Goal: Browse casually: Explore the website without a specific task or goal

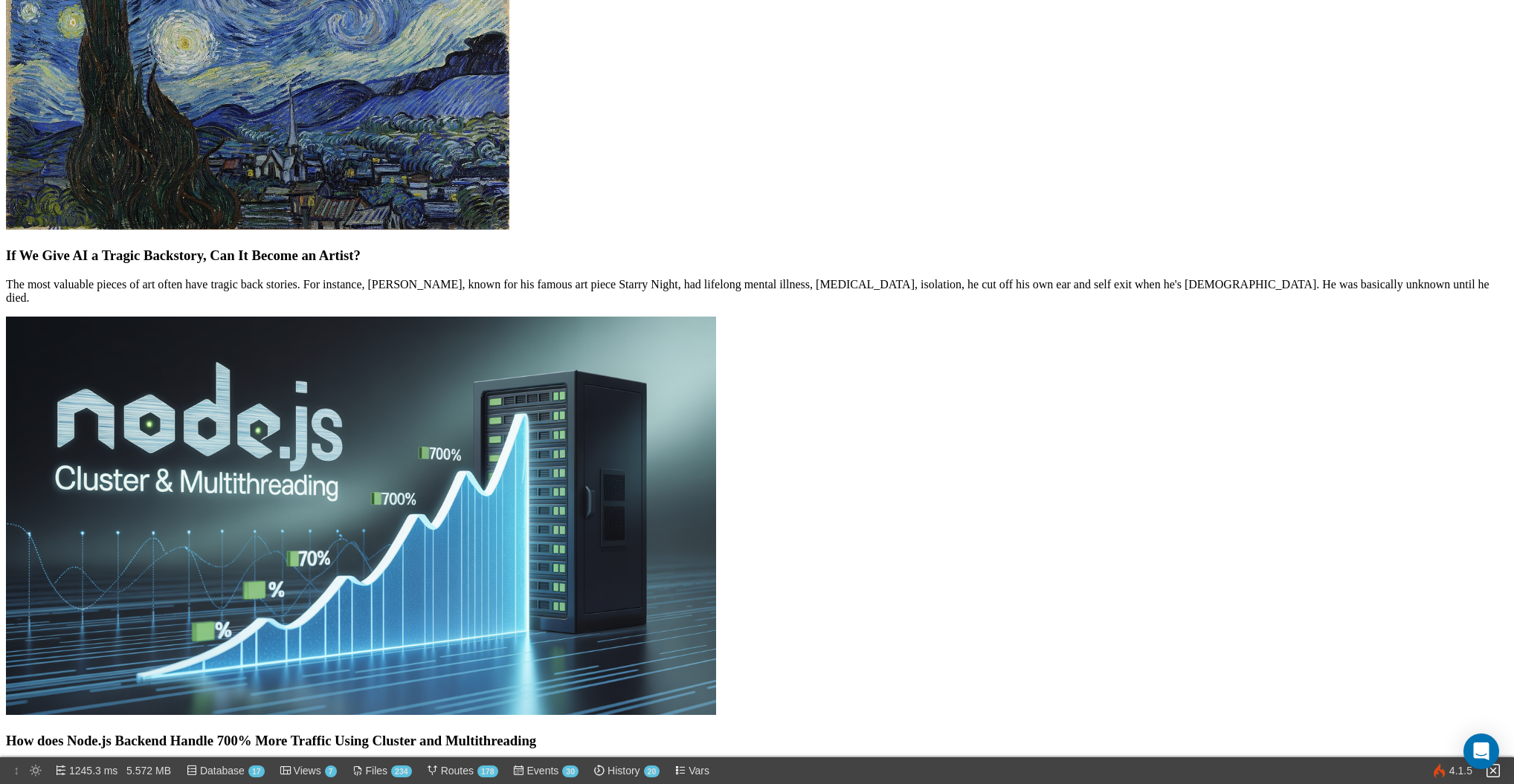
scroll to position [576, 0]
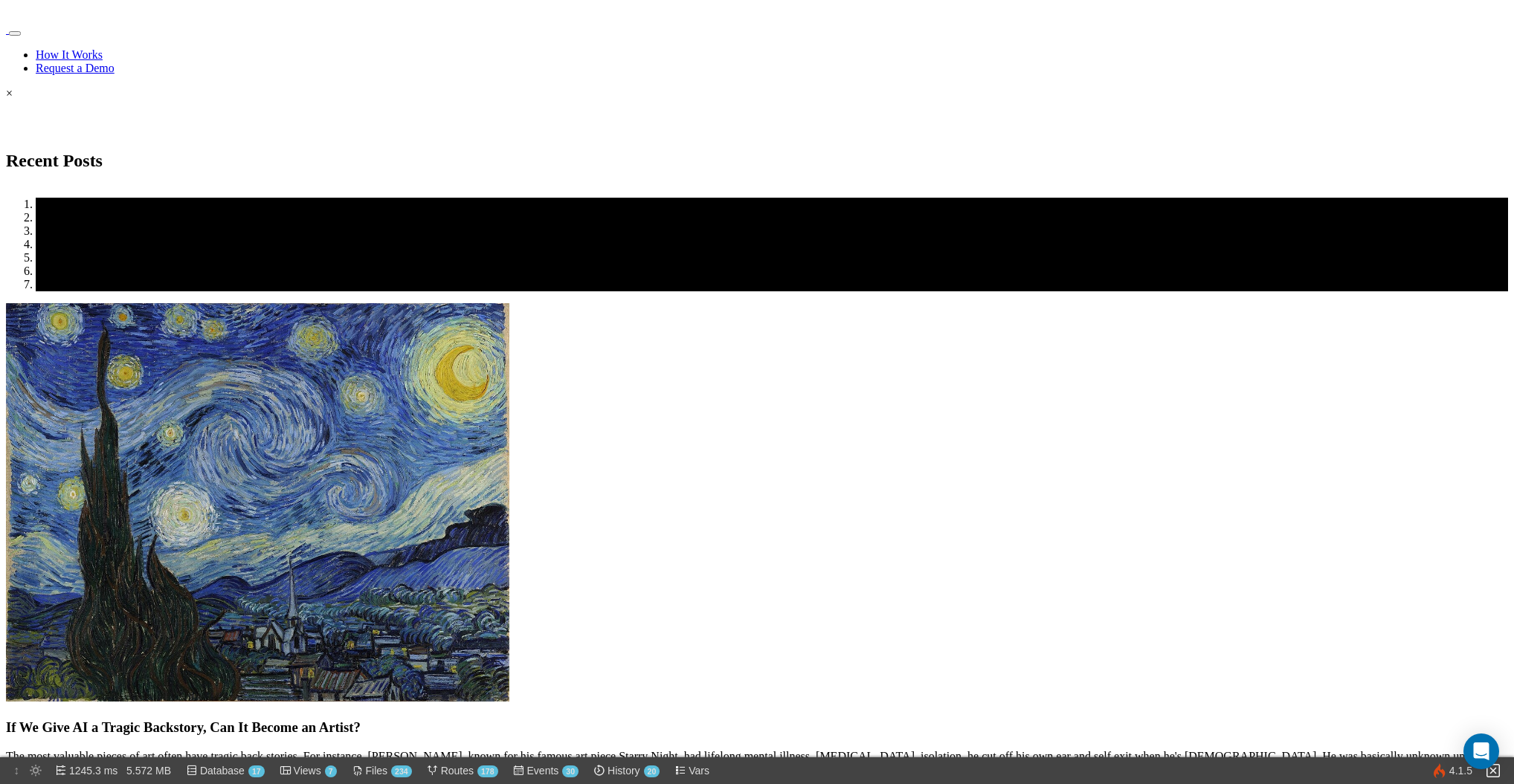
scroll to position [0, 0]
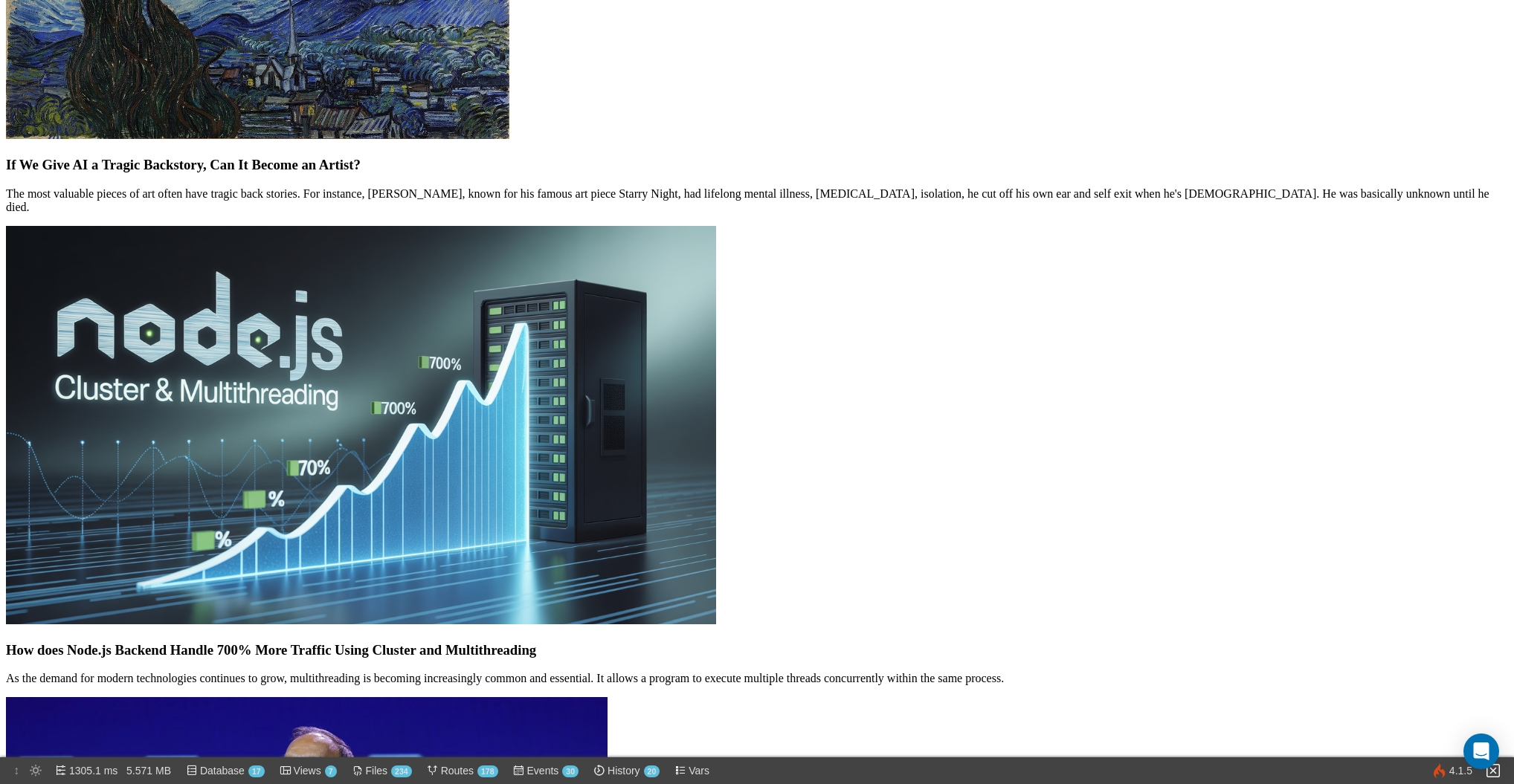
scroll to position [690, 0]
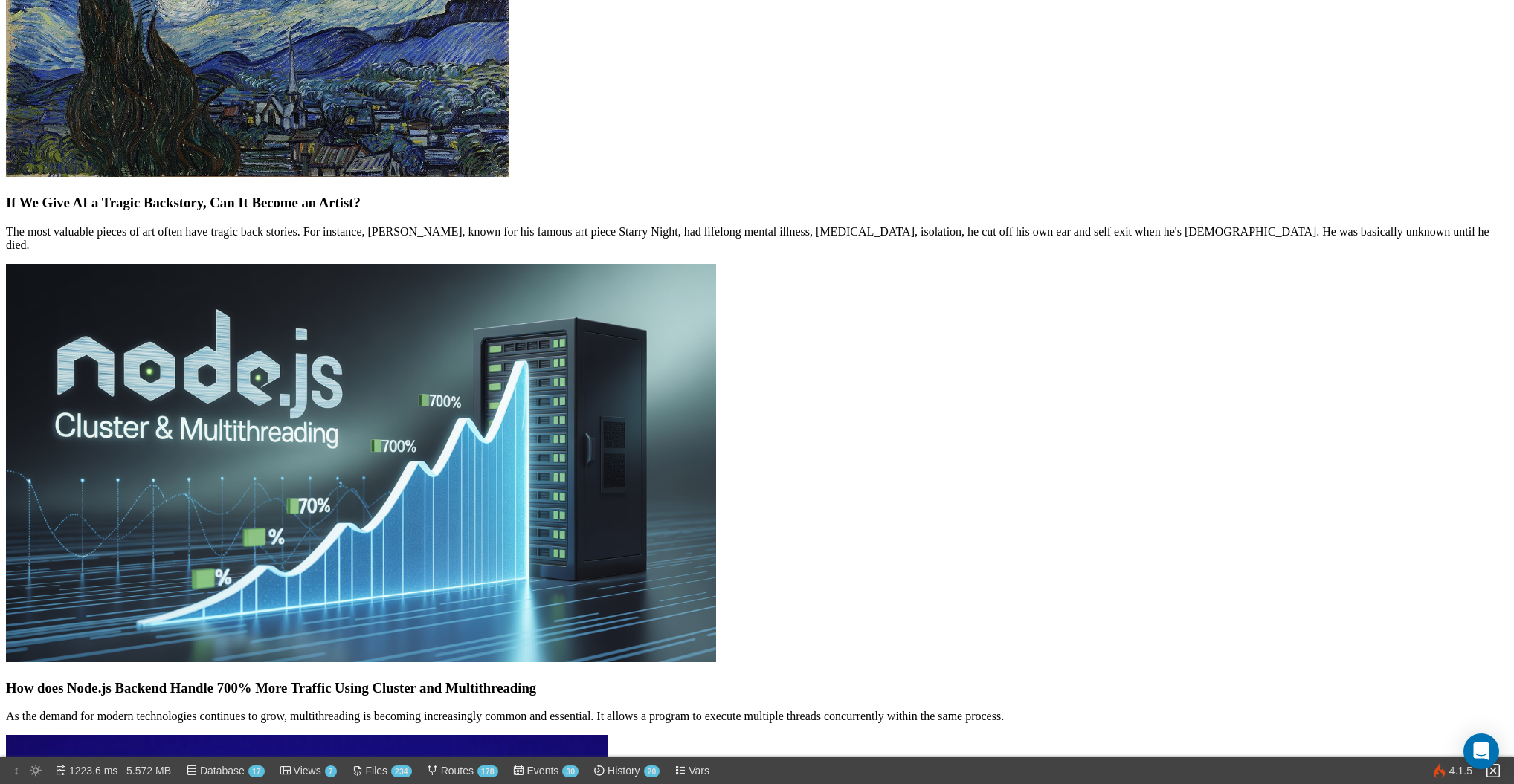
scroll to position [629, 0]
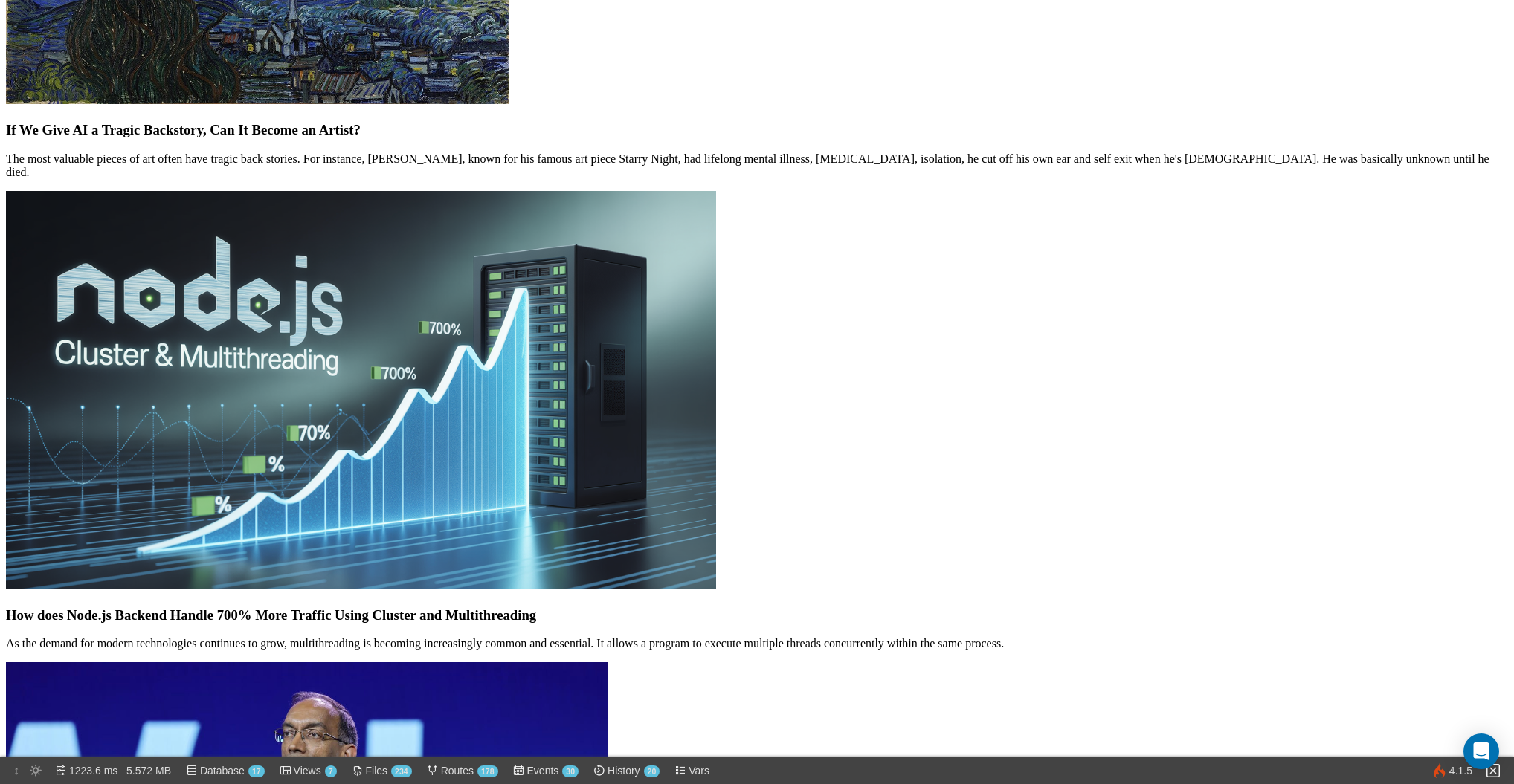
scroll to position [699, 0]
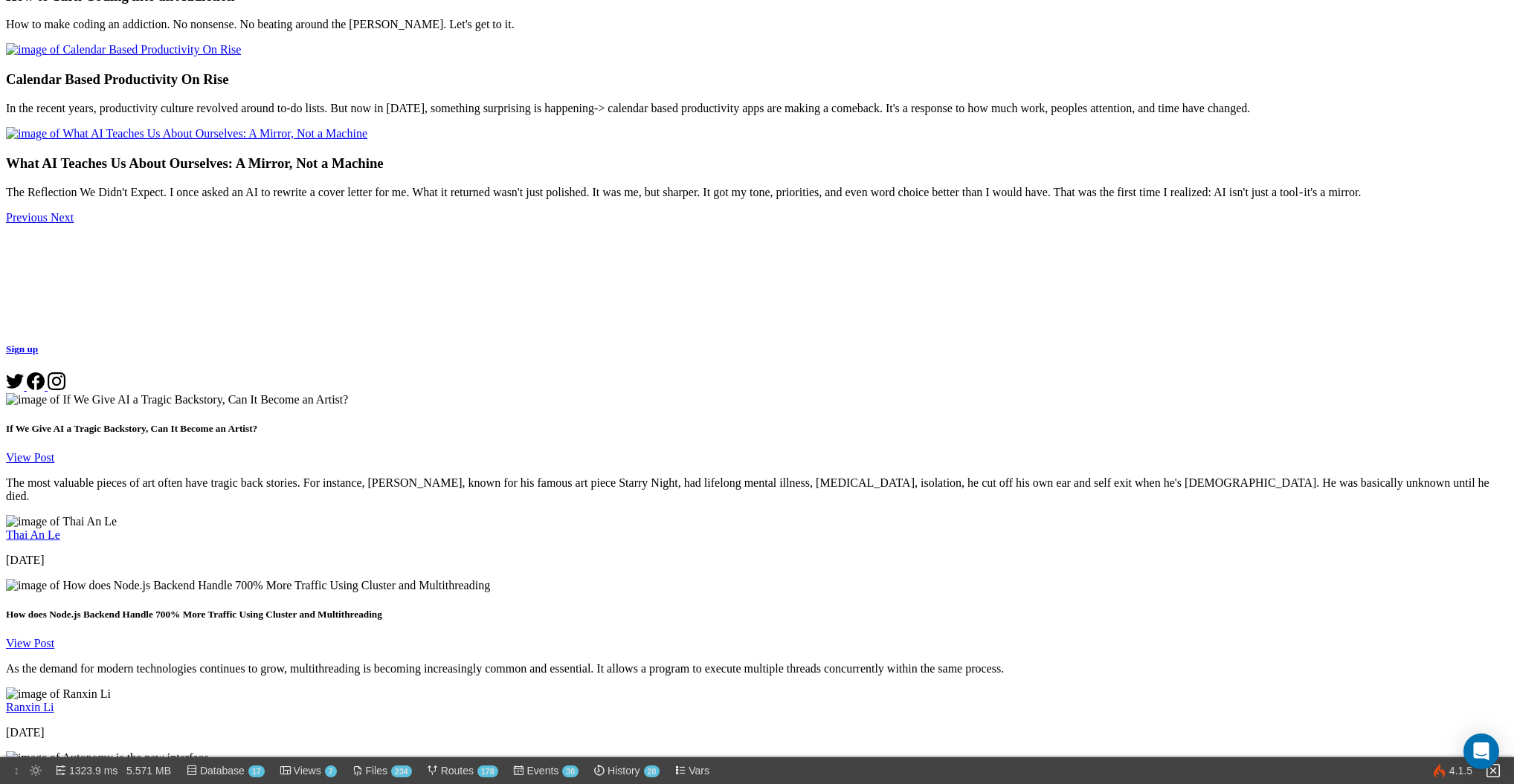
scroll to position [801, 0]
click at [1479, 746] on icon "Open Intercom Messenger" at bounding box center [1480, 751] width 17 height 19
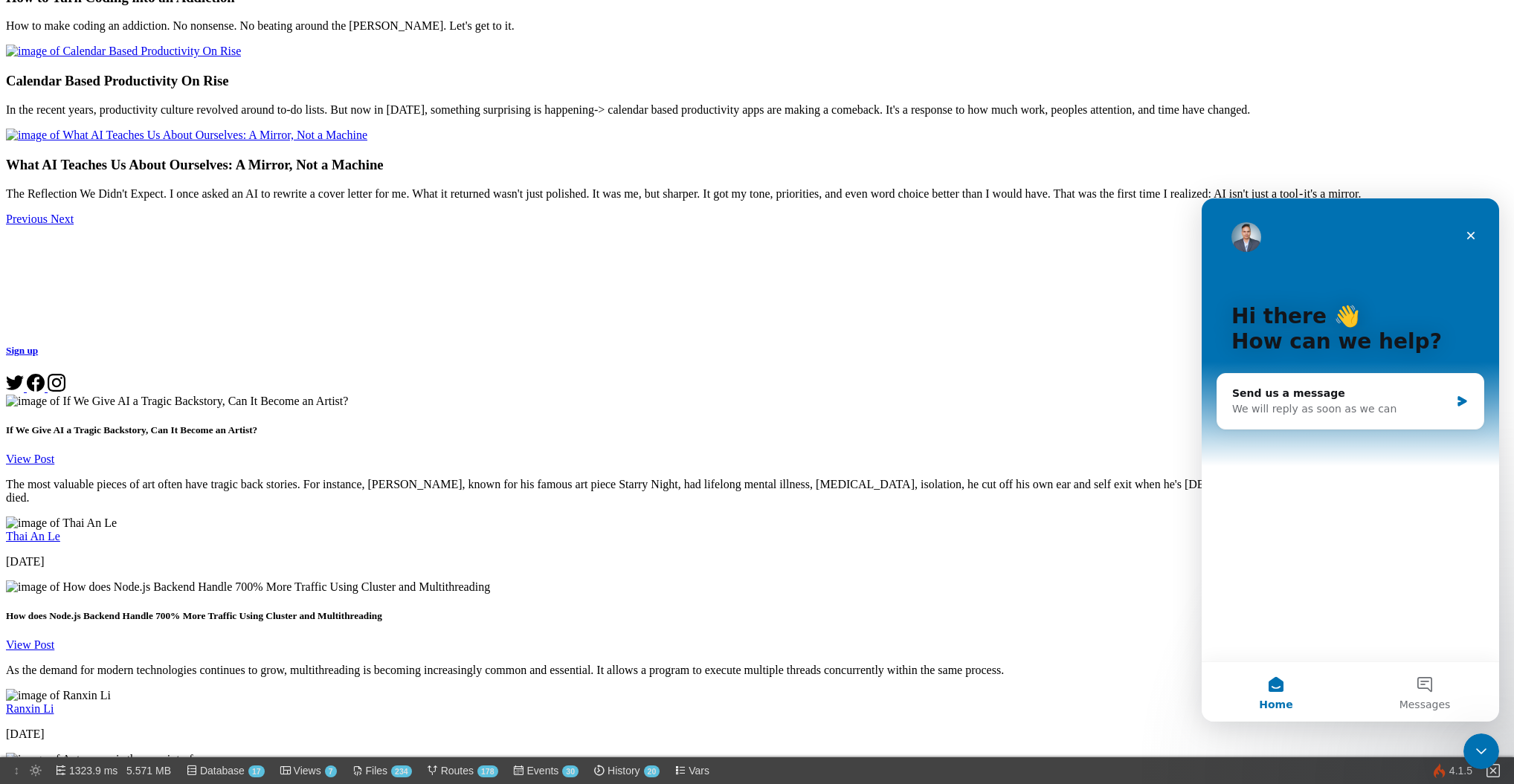
scroll to position [0, 0]
click at [1477, 743] on icon "Close Intercom Messenger" at bounding box center [1479, 749] width 18 height 18
